Goal: Task Accomplishment & Management: Use online tool/utility

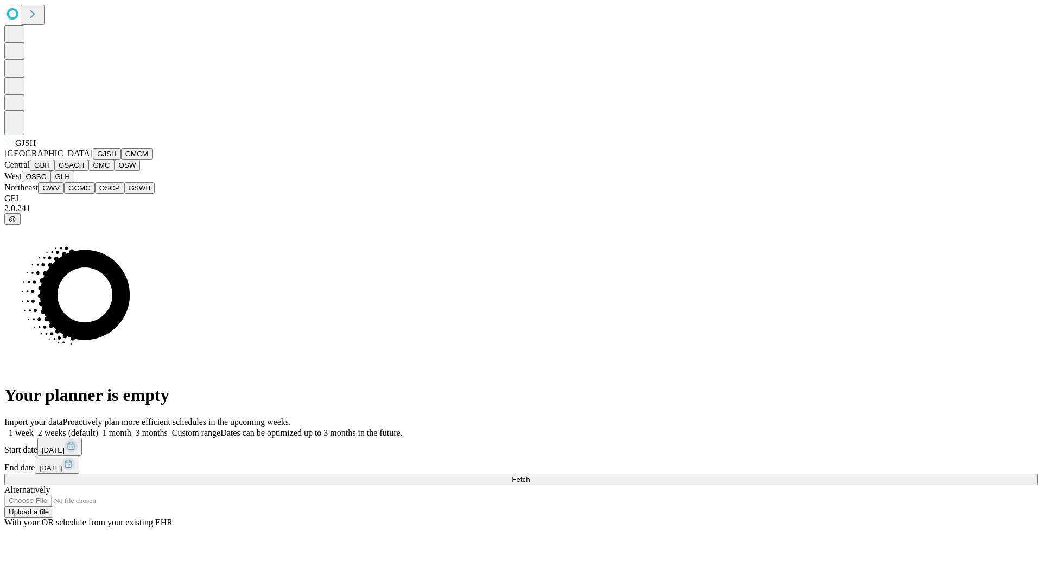
click at [93, 160] on button "GJSH" at bounding box center [107, 153] width 28 height 11
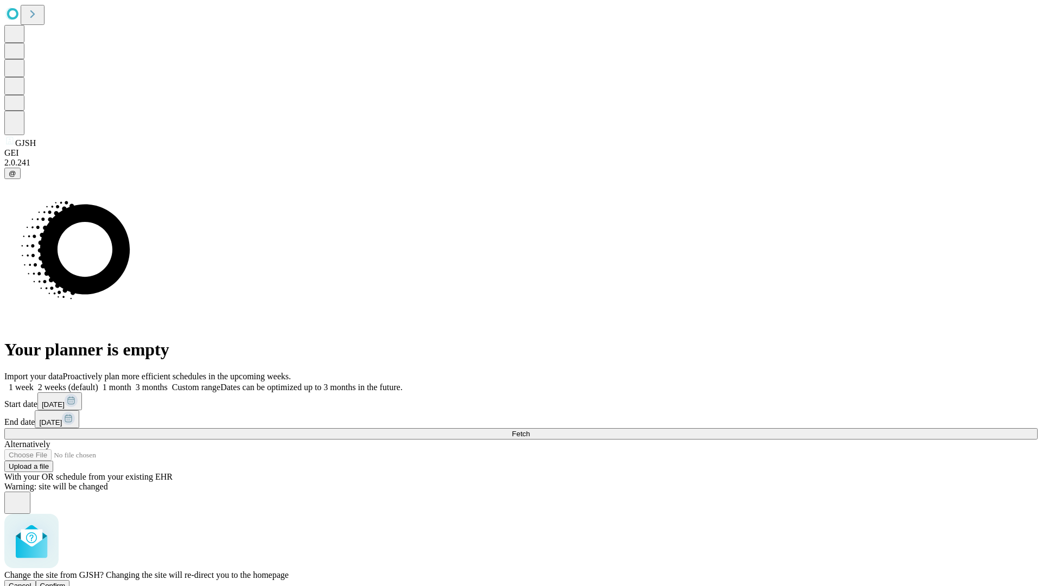
click at [66, 582] on span "Confirm" at bounding box center [53, 586] width 26 height 8
click at [34, 383] on label "1 week" at bounding box center [18, 387] width 29 height 9
click at [530, 430] on span "Fetch" at bounding box center [521, 434] width 18 height 8
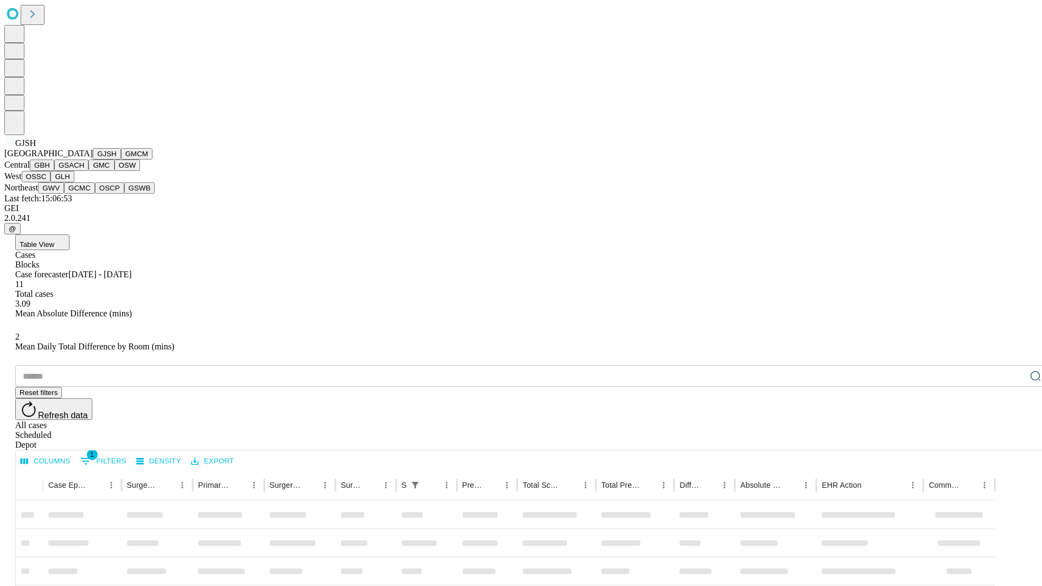
click at [121, 160] on button "GMCM" at bounding box center [136, 153] width 31 height 11
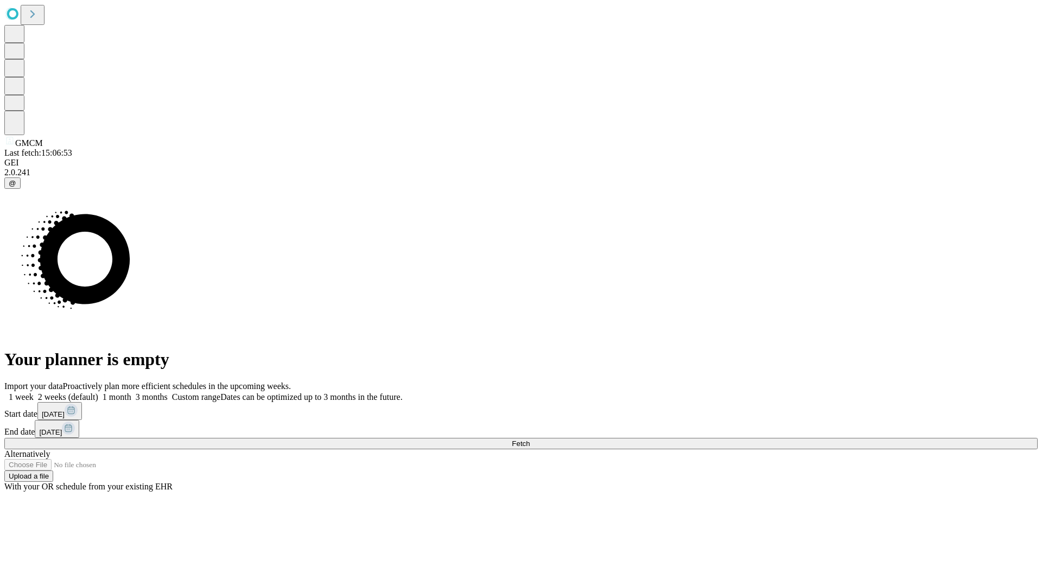
click at [530, 439] on span "Fetch" at bounding box center [521, 443] width 18 height 8
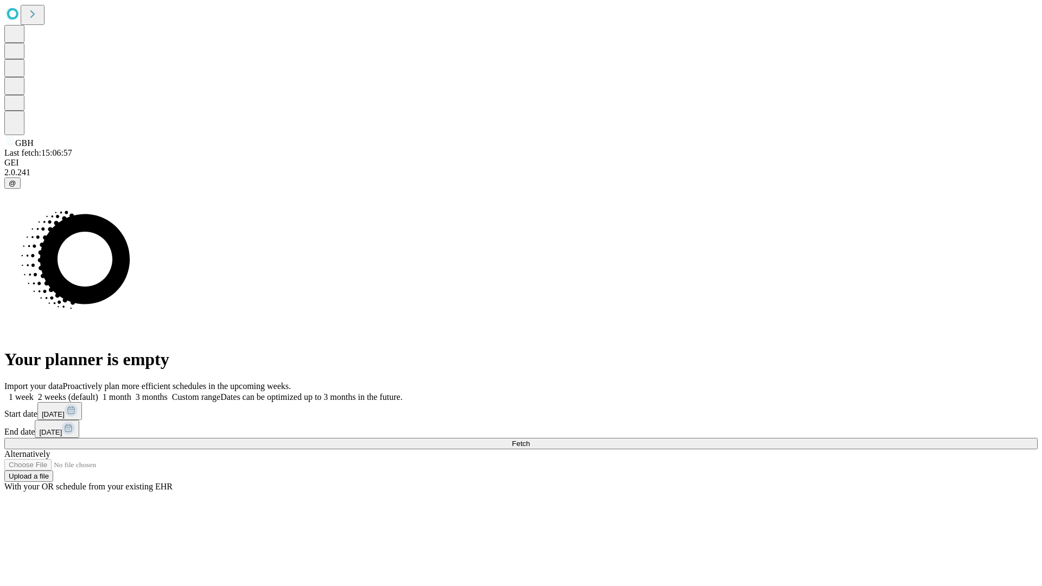
click at [34, 392] on label "1 week" at bounding box center [18, 396] width 29 height 9
click at [530, 439] on span "Fetch" at bounding box center [521, 443] width 18 height 8
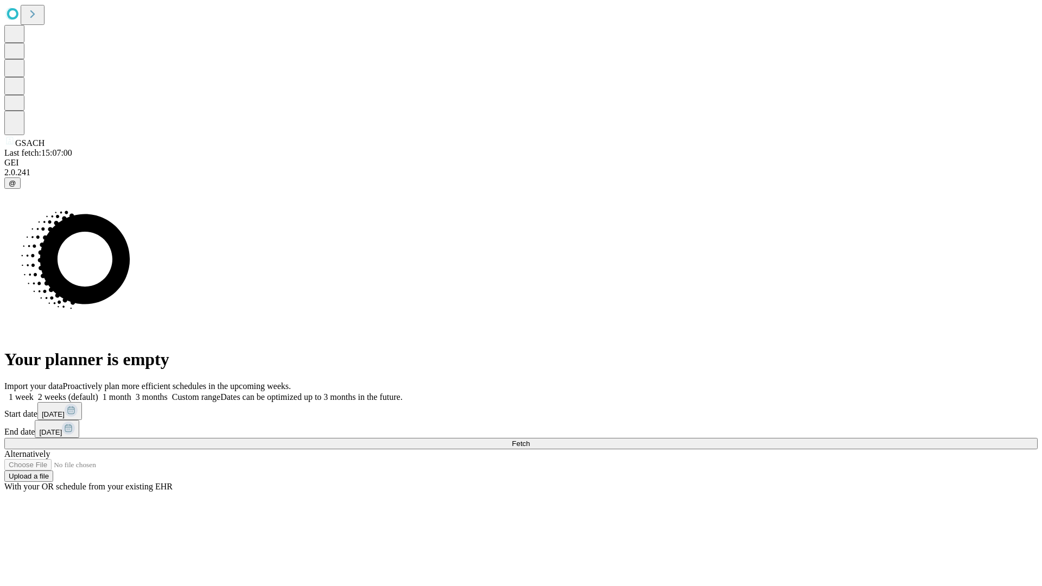
click at [34, 392] on label "1 week" at bounding box center [18, 396] width 29 height 9
click at [530, 439] on span "Fetch" at bounding box center [521, 443] width 18 height 8
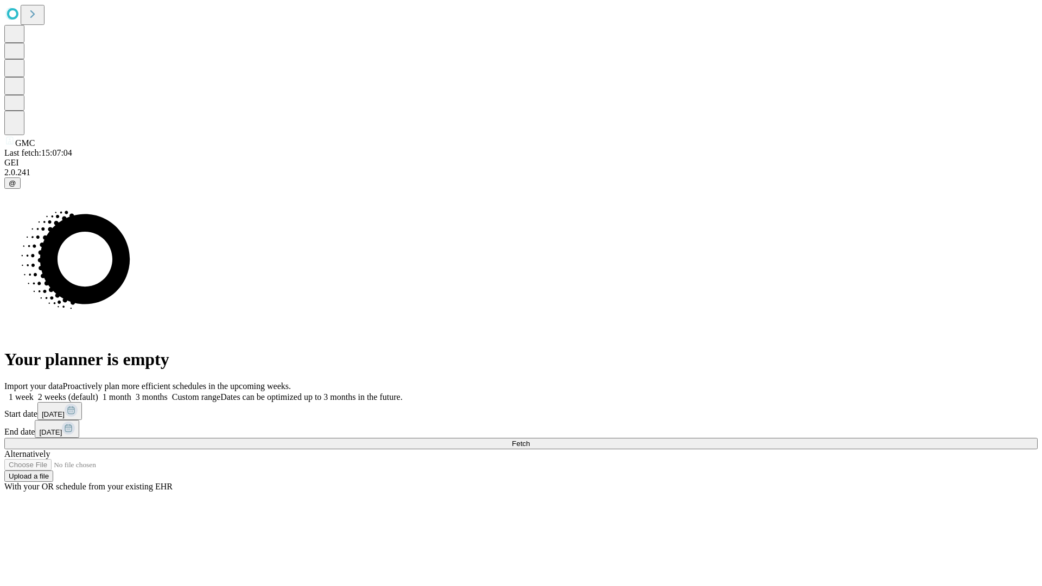
click at [34, 392] on label "1 week" at bounding box center [18, 396] width 29 height 9
click at [530, 439] on span "Fetch" at bounding box center [521, 443] width 18 height 8
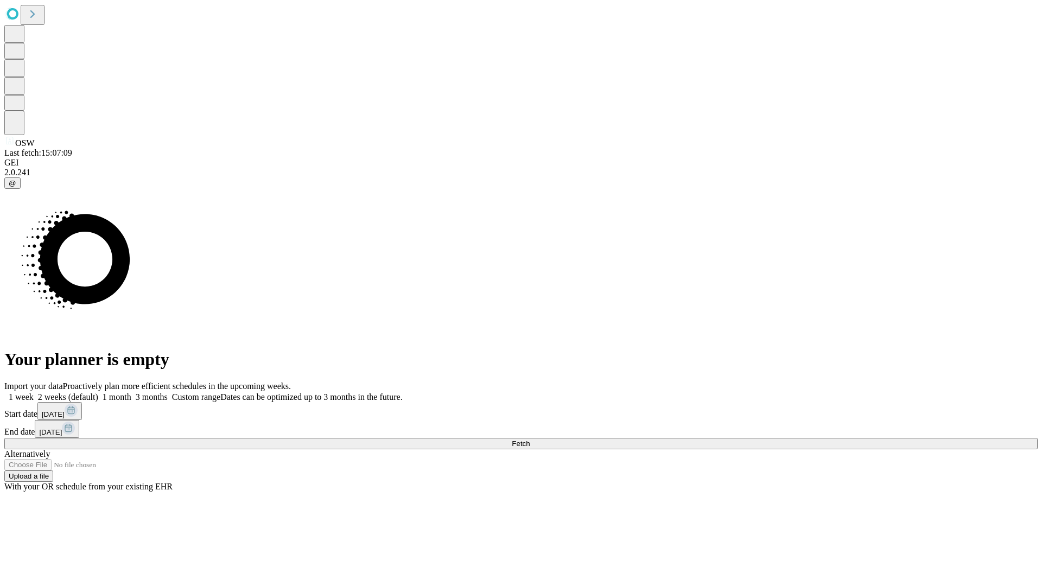
click at [34, 392] on label "1 week" at bounding box center [18, 396] width 29 height 9
click at [530, 439] on span "Fetch" at bounding box center [521, 443] width 18 height 8
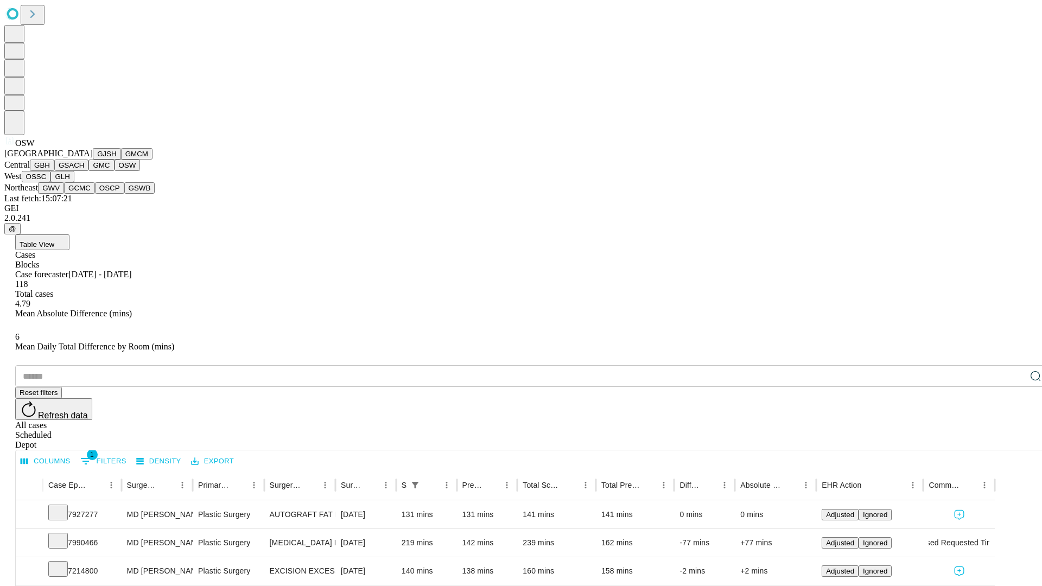
click at [51, 182] on button "OSSC" at bounding box center [36, 176] width 29 height 11
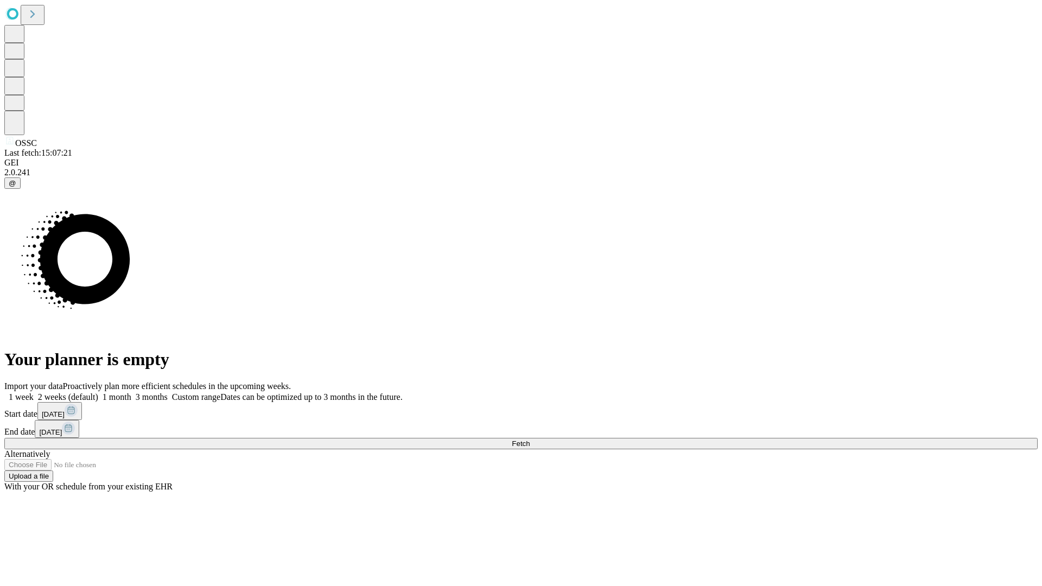
click at [34, 392] on label "1 week" at bounding box center [18, 396] width 29 height 9
click at [530, 439] on span "Fetch" at bounding box center [521, 443] width 18 height 8
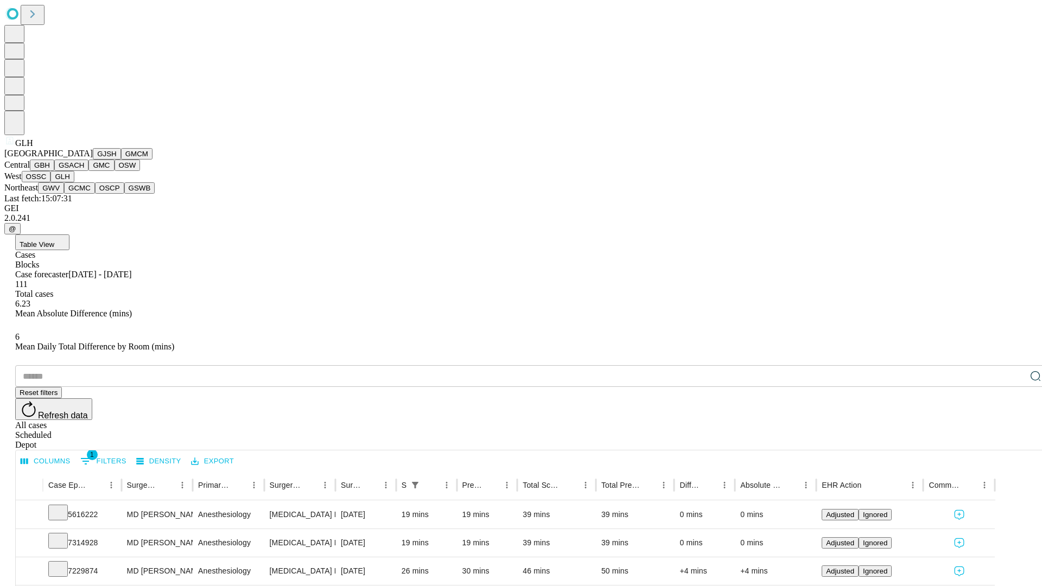
click at [64, 194] on button "GWV" at bounding box center [51, 187] width 26 height 11
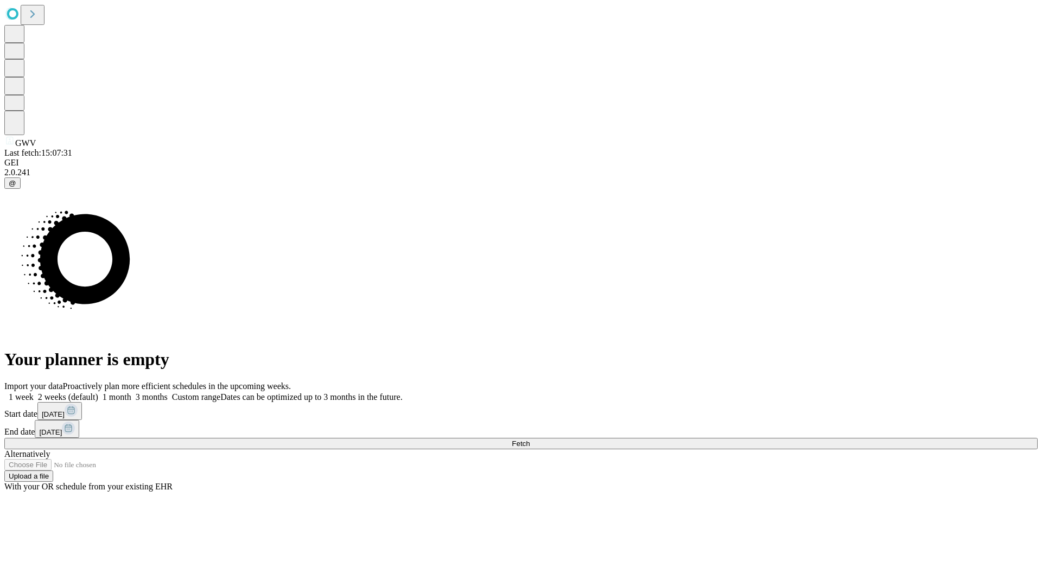
click at [34, 392] on label "1 week" at bounding box center [18, 396] width 29 height 9
click at [530, 439] on span "Fetch" at bounding box center [521, 443] width 18 height 8
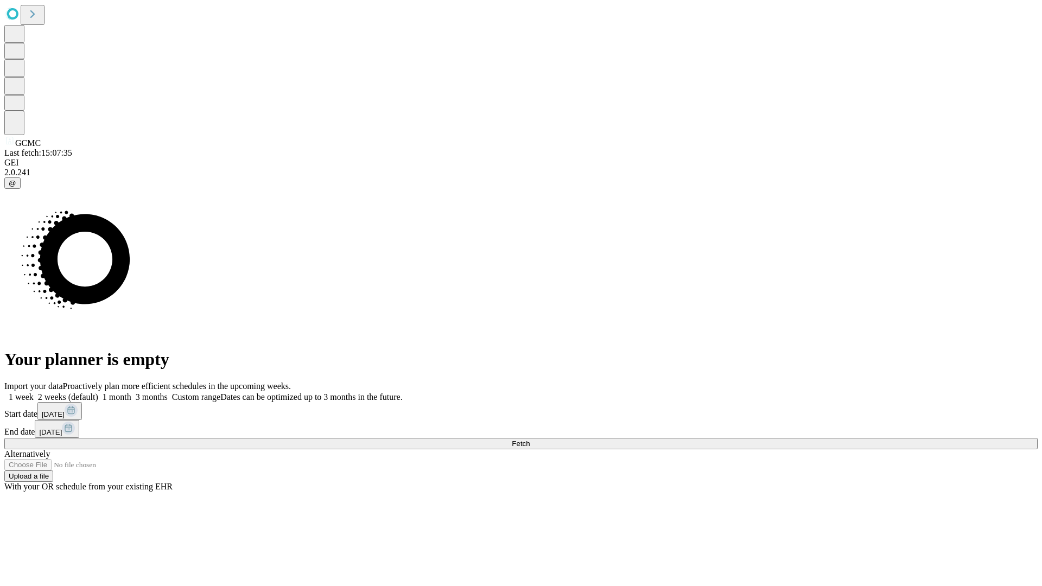
click at [34, 392] on label "1 week" at bounding box center [18, 396] width 29 height 9
click at [530, 439] on span "Fetch" at bounding box center [521, 443] width 18 height 8
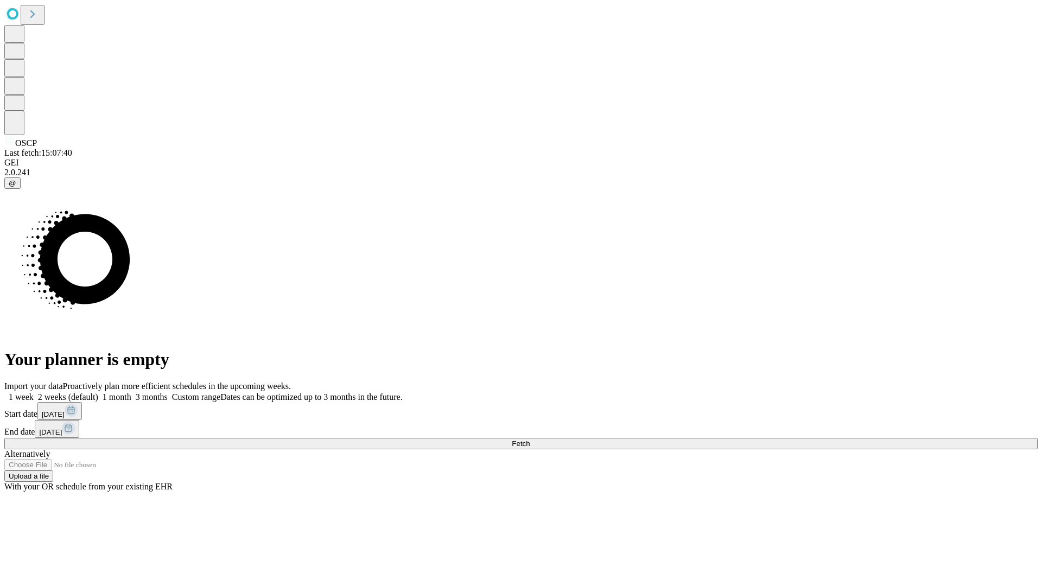
click at [34, 392] on label "1 week" at bounding box center [18, 396] width 29 height 9
click at [530, 439] on span "Fetch" at bounding box center [521, 443] width 18 height 8
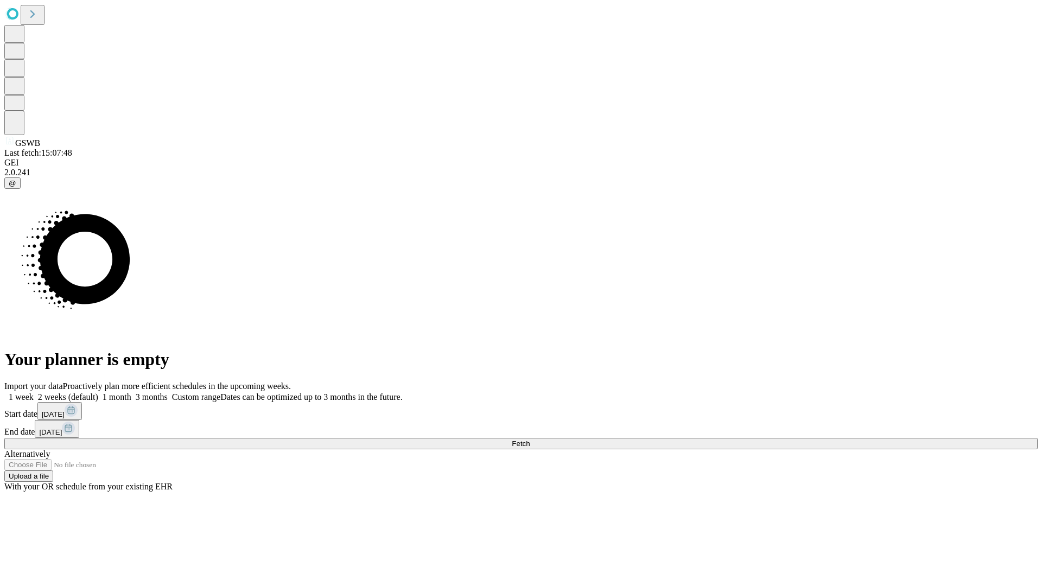
click at [34, 392] on label "1 week" at bounding box center [18, 396] width 29 height 9
click at [530, 439] on span "Fetch" at bounding box center [521, 443] width 18 height 8
